Goal: Transaction & Acquisition: Book appointment/travel/reservation

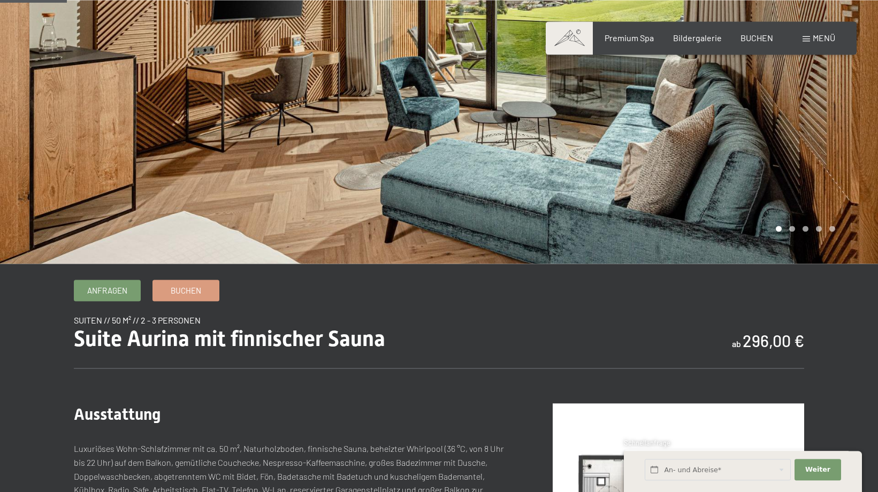
scroll to position [109, 0]
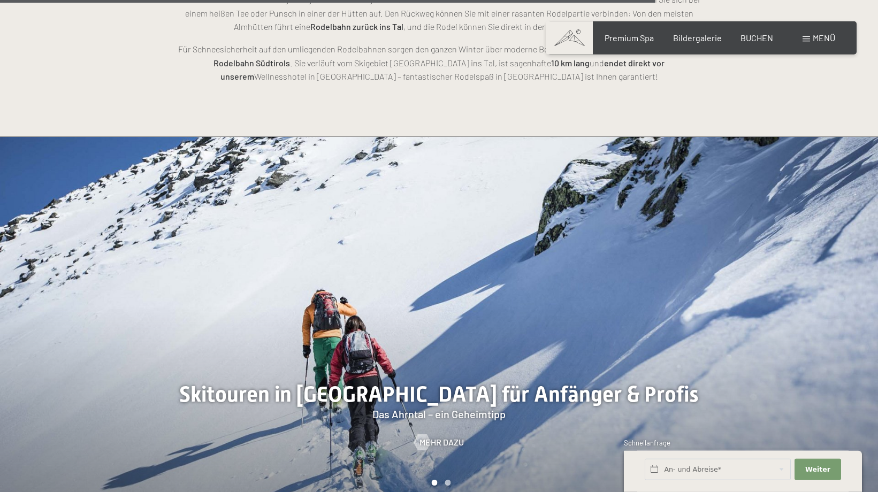
scroll to position [2728, 0]
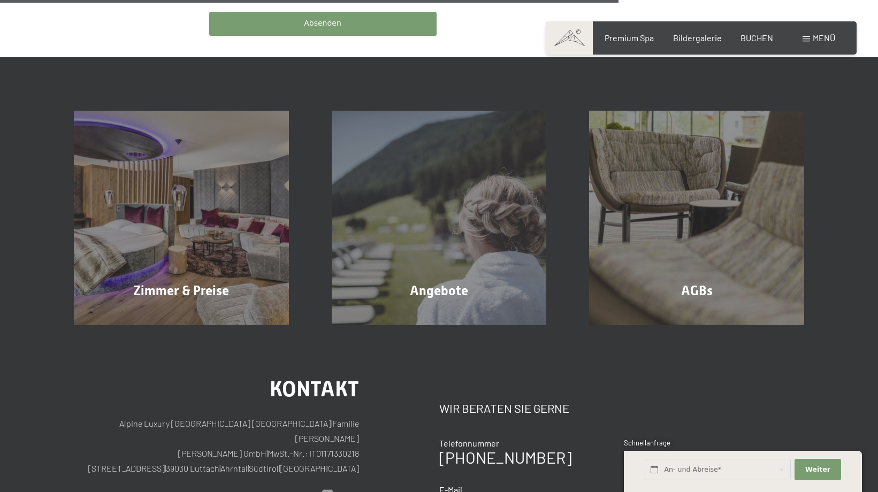
scroll to position [709, 0]
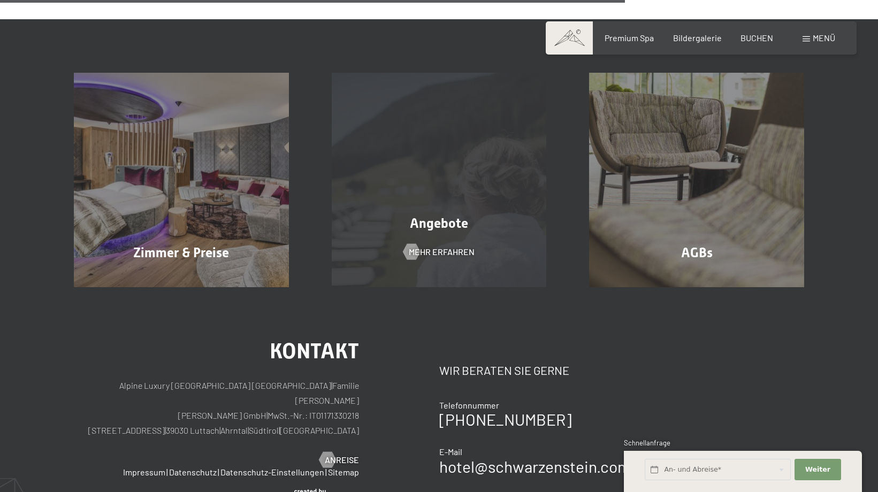
click at [439, 216] on span "Angebote" at bounding box center [439, 224] width 58 height 16
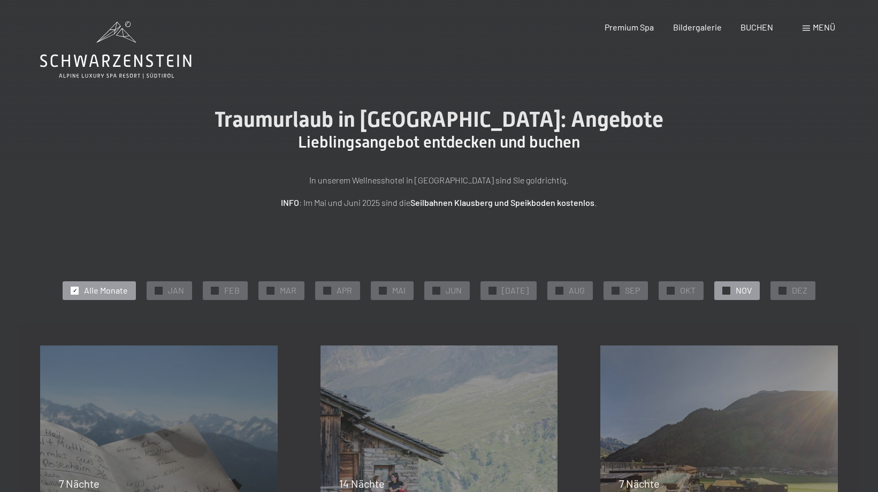
click at [736, 287] on span "NOV" at bounding box center [744, 291] width 16 height 12
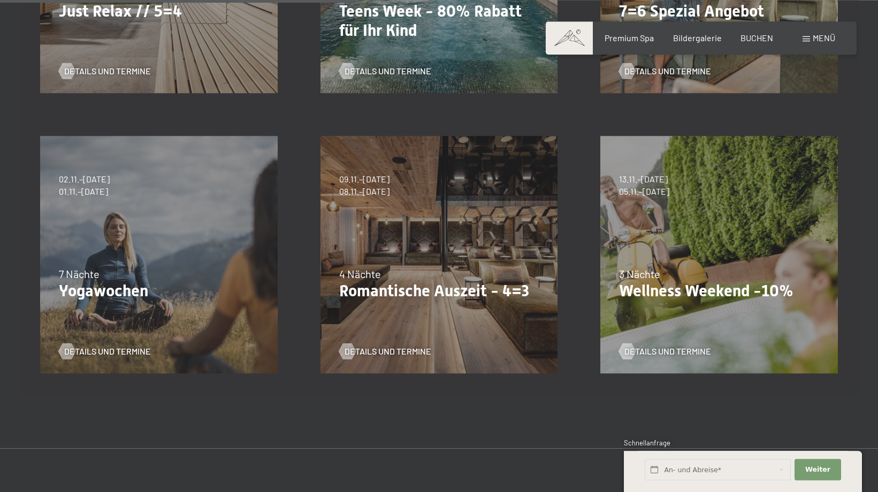
scroll to position [491, 0]
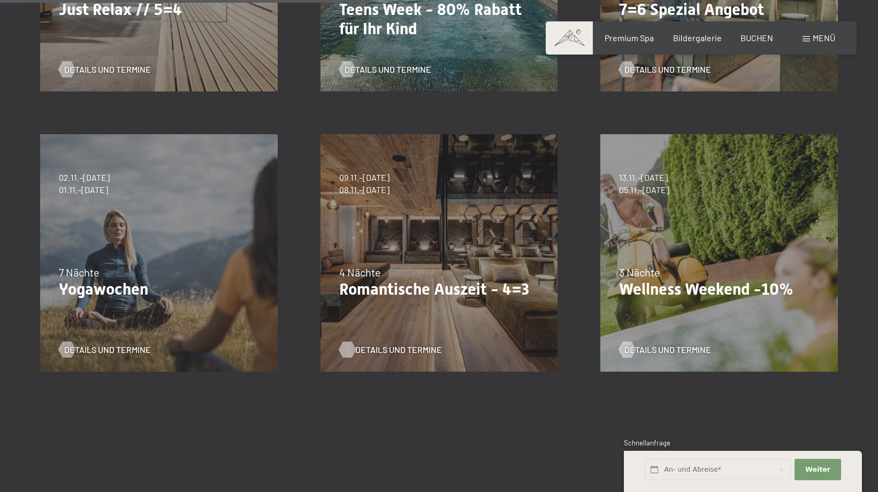
click at [411, 353] on span "Details und Termine" at bounding box center [398, 350] width 87 height 12
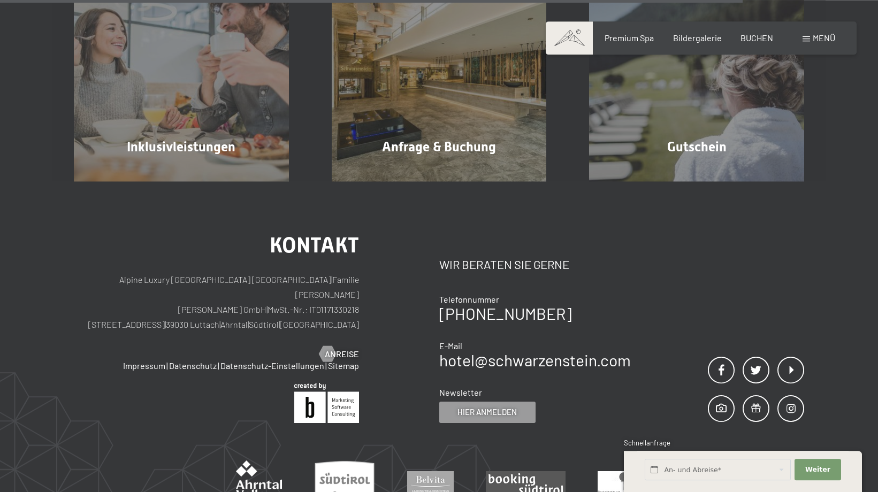
scroll to position [1091, 0]
